Goal: Entertainment & Leisure: Consume media (video, audio)

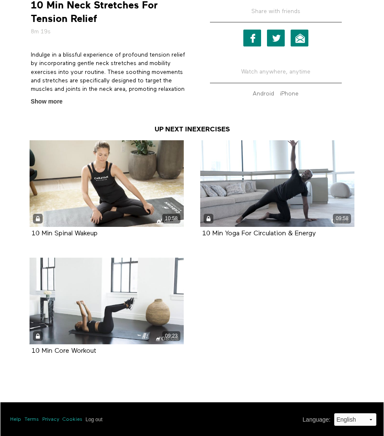
scroll to position [277, 0]
